Goal: Transaction & Acquisition: Book appointment/travel/reservation

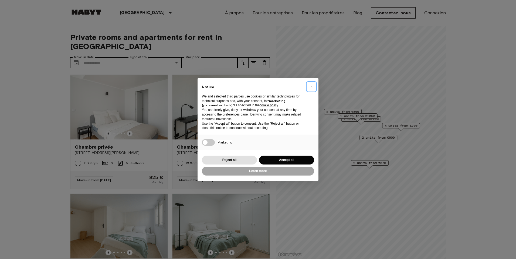
click at [310, 87] on span "×" at bounding box center [311, 87] width 2 height 6
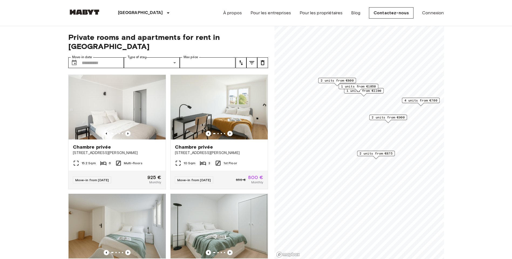
click at [378, 117] on span "2 units from €900" at bounding box center [387, 117] width 33 height 5
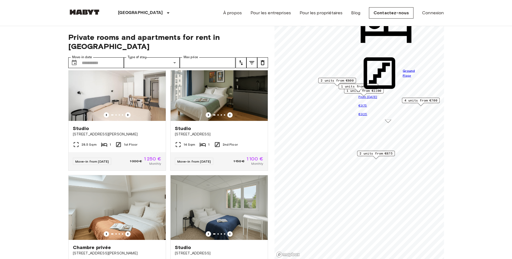
scroll to position [270, 0]
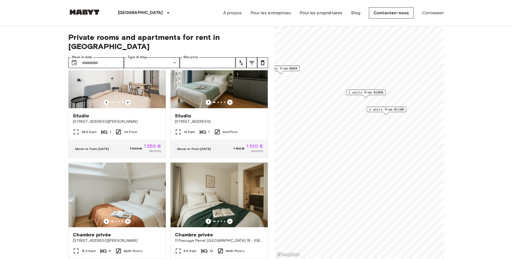
scroll to position [60, 0]
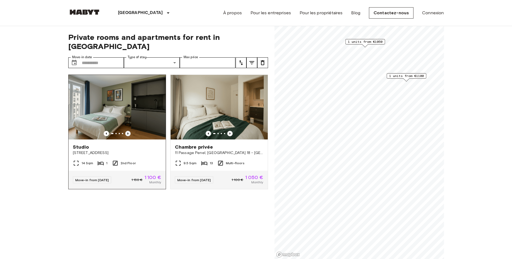
click at [127, 131] on icon "Previous image" at bounding box center [127, 133] width 5 height 5
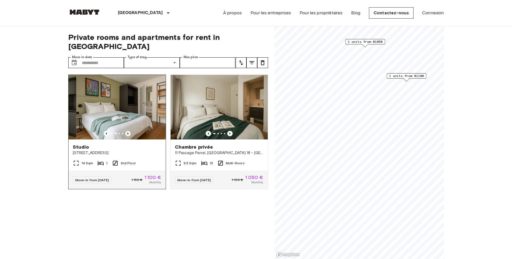
click at [127, 131] on icon "Previous image" at bounding box center [127, 133] width 5 height 5
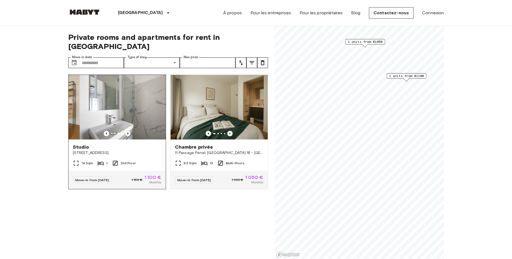
click at [127, 131] on icon "Previous image" at bounding box center [127, 133] width 5 height 5
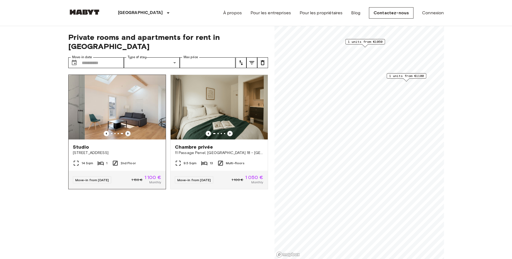
click at [127, 131] on icon "Previous image" at bounding box center [127, 133] width 5 height 5
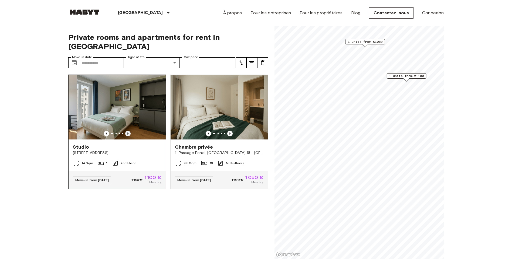
click at [127, 131] on icon "Previous image" at bounding box center [127, 133] width 5 height 5
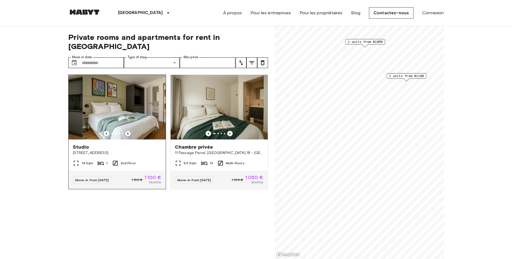
click at [127, 131] on icon "Previous image" at bounding box center [127, 133] width 5 height 5
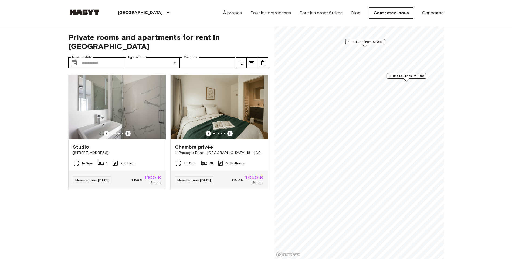
click at [84, 14] on img at bounding box center [84, 11] width 32 height 5
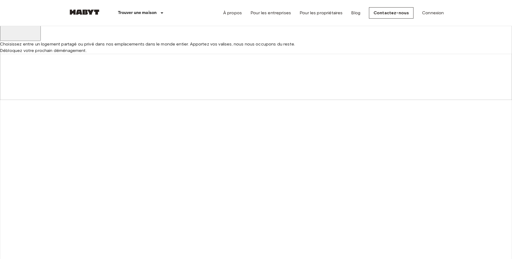
scroll to position [162, 0]
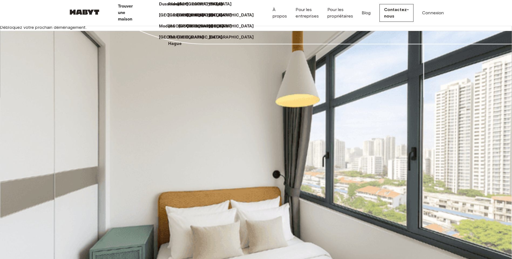
click at [178, 30] on p "[GEOGRAPHIC_DATA]" at bounding box center [200, 26] width 45 height 6
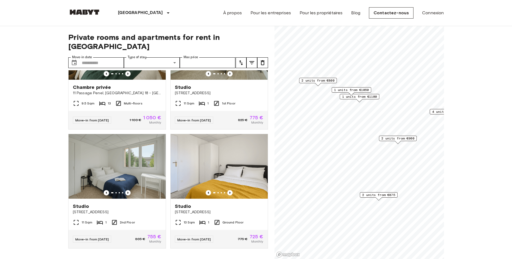
scroll to position [548, 0]
